Goal: Information Seeking & Learning: Learn about a topic

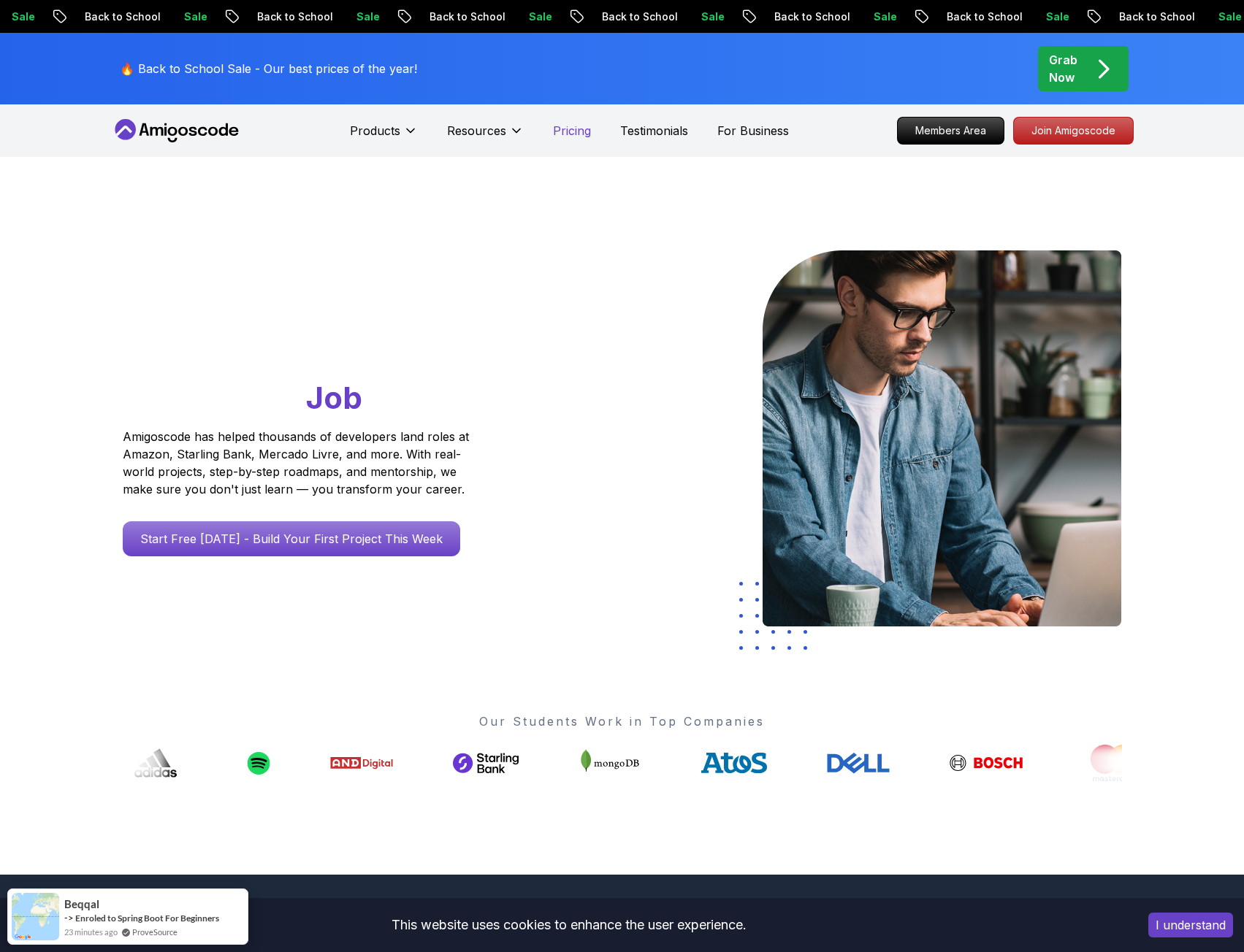
click at [564, 131] on p "Pricing" at bounding box center [572, 130] width 38 height 18
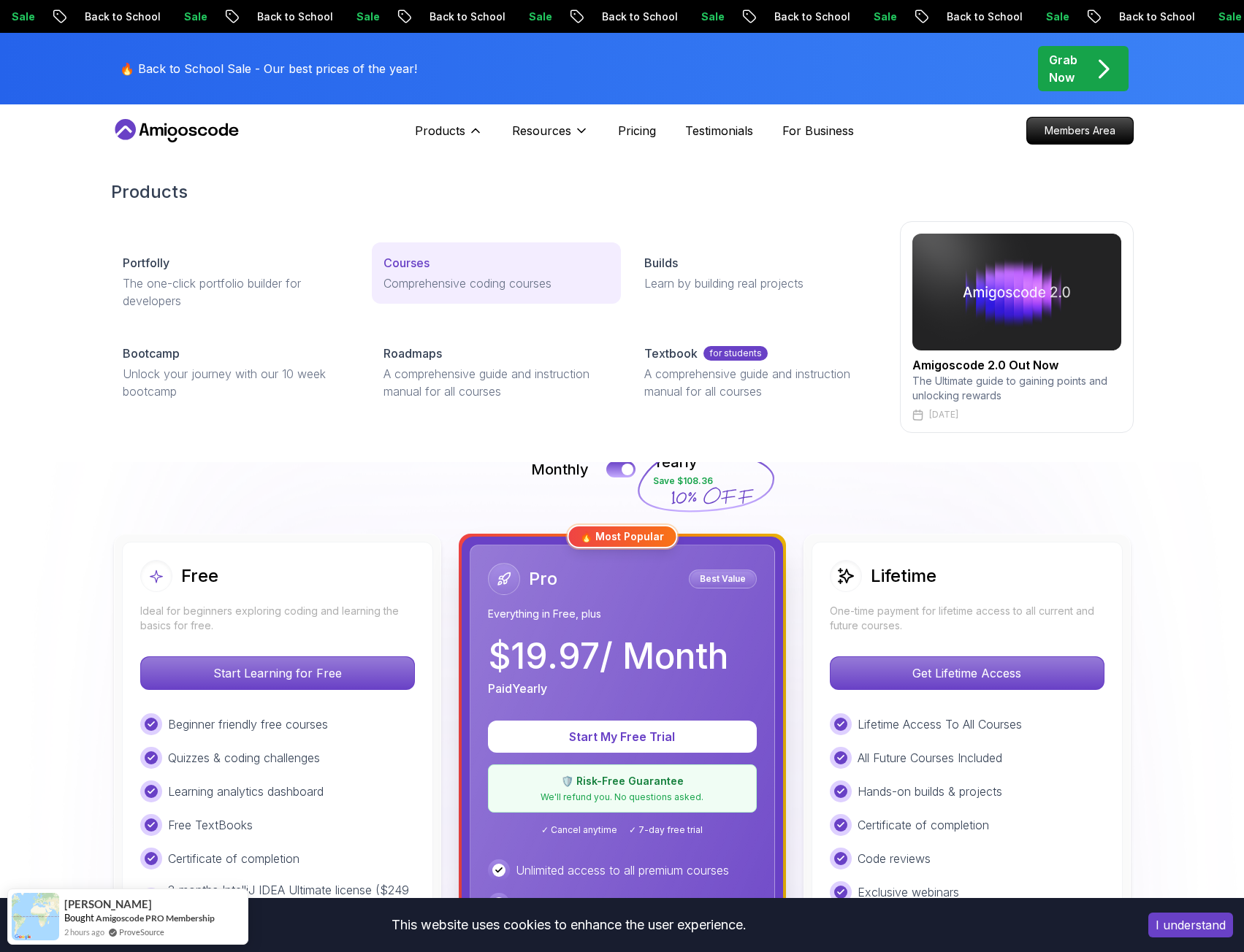
click at [401, 275] on p "Comprehensive coding courses" at bounding box center [496, 283] width 226 height 18
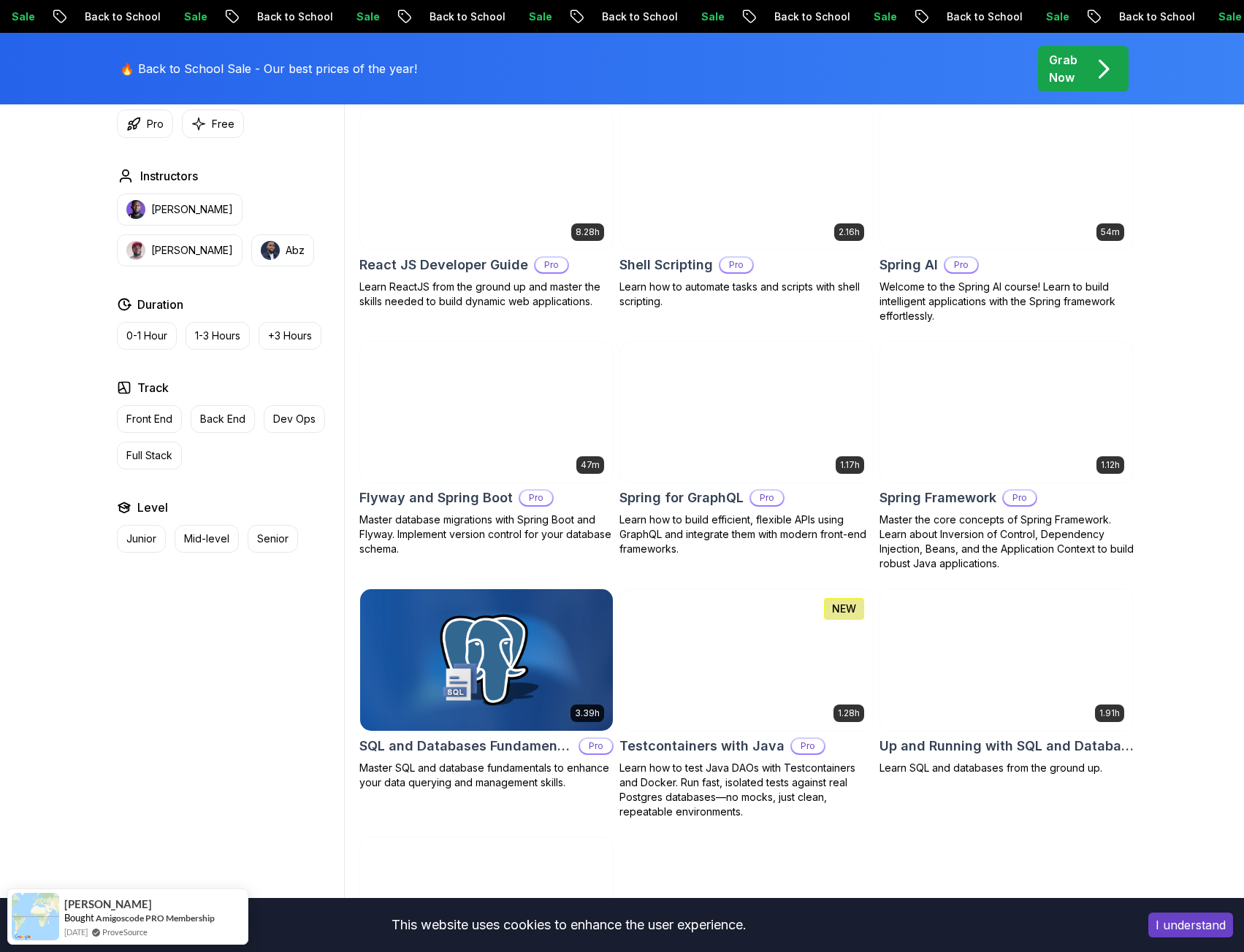
scroll to position [3477, 0]
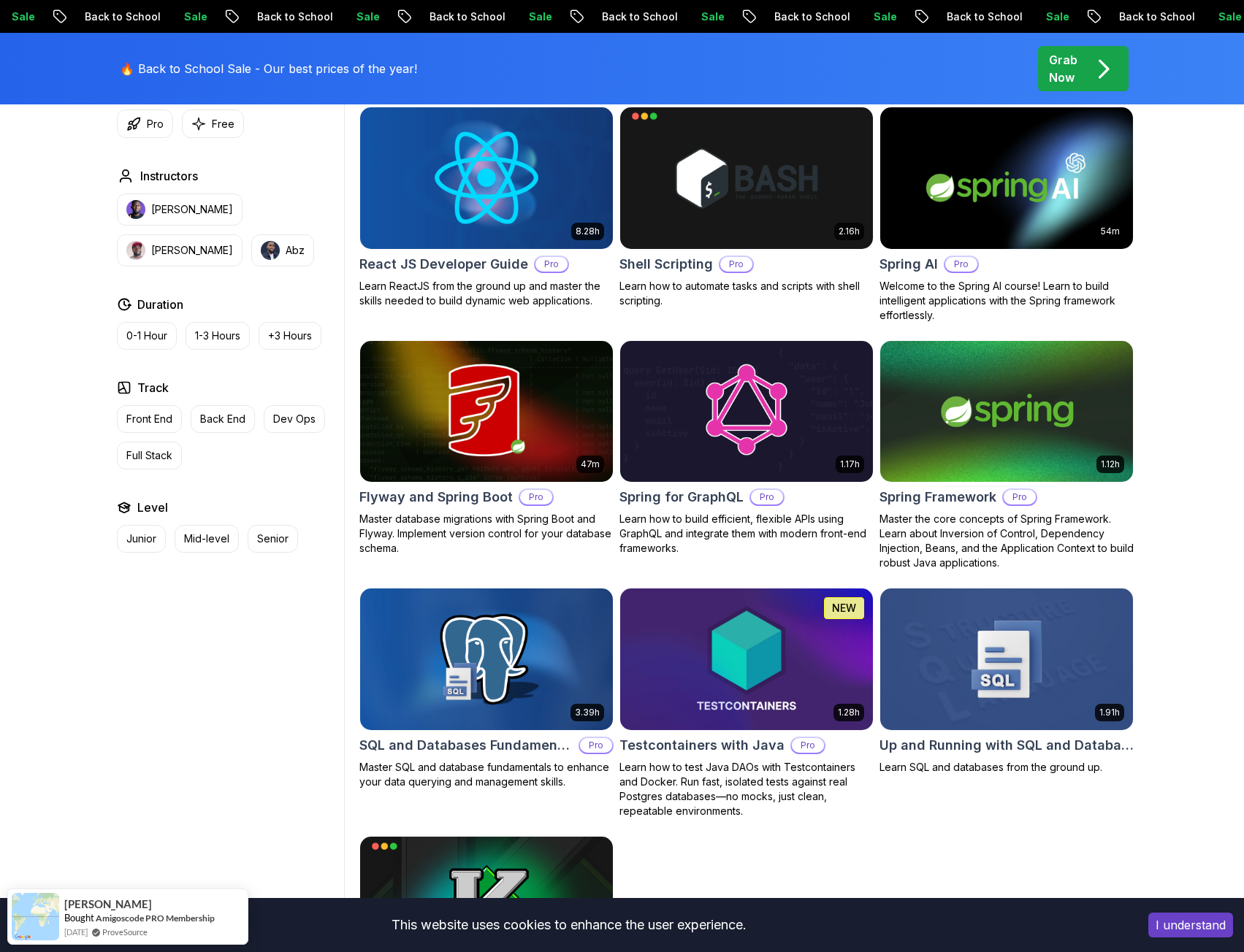
click at [540, 379] on img at bounding box center [486, 411] width 265 height 148
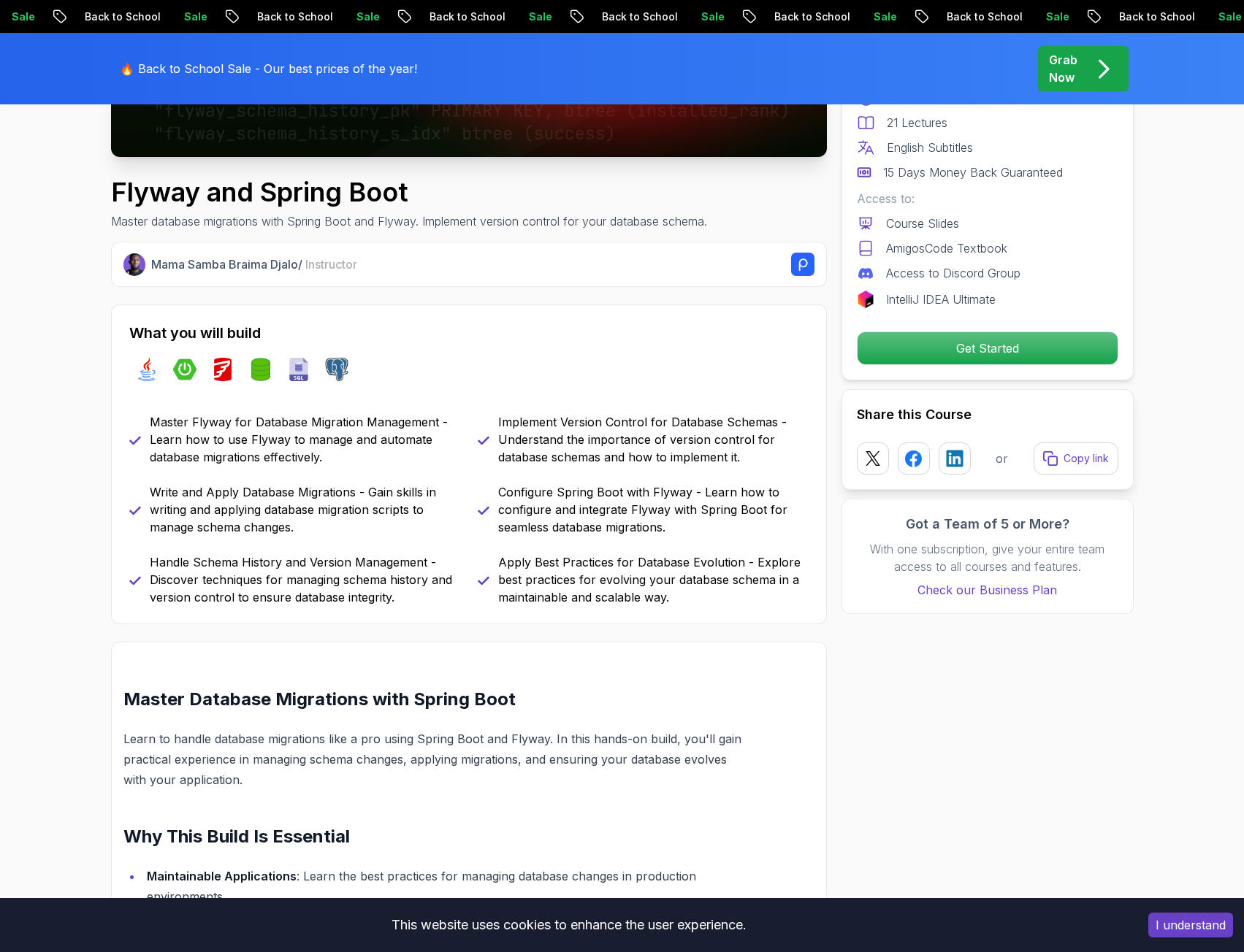
scroll to position [438, 0]
